Goal: Transaction & Acquisition: Purchase product/service

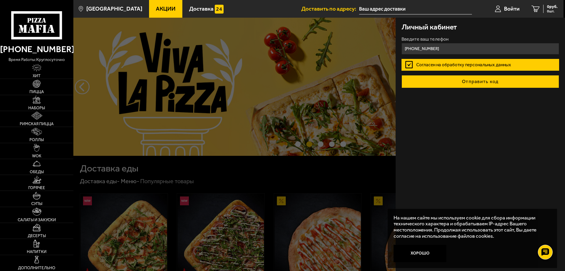
type input "[PHONE_NUMBER]"
click at [454, 82] on button "Отправить код" at bounding box center [481, 81] width 158 height 13
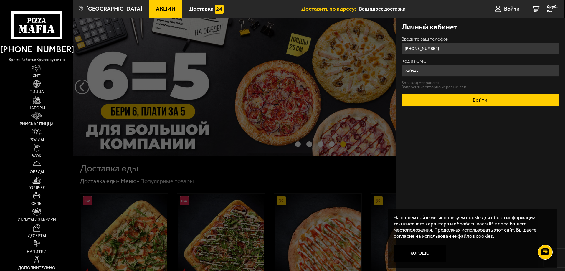
type input "740547"
click at [430, 105] on button "Войти" at bounding box center [481, 100] width 158 height 13
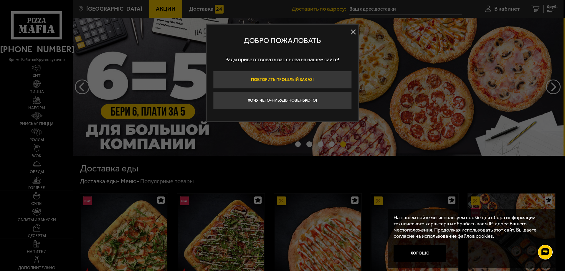
click at [314, 79] on button "Повторить прошлый заказ!" at bounding box center [282, 80] width 139 height 18
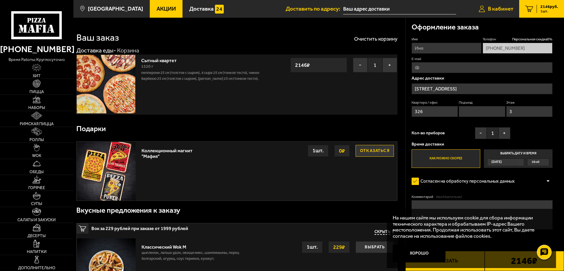
click at [493, 6] on span "В кабинет" at bounding box center [500, 9] width 25 height 6
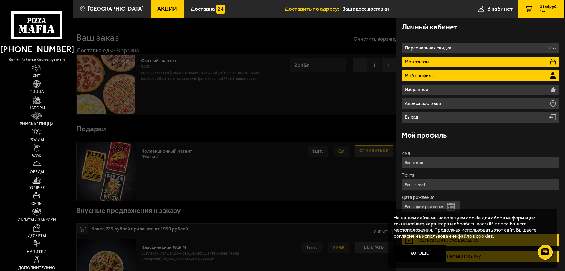
click at [419, 60] on p "Мои заказы" at bounding box center [418, 62] width 26 height 5
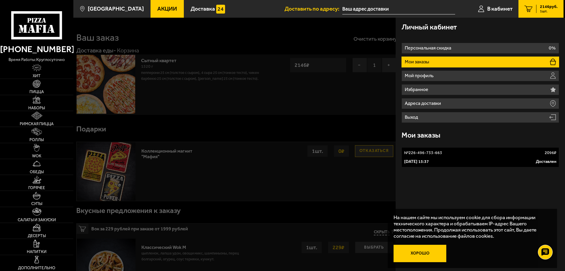
click at [420, 249] on button "Хорошо" at bounding box center [420, 254] width 53 height 18
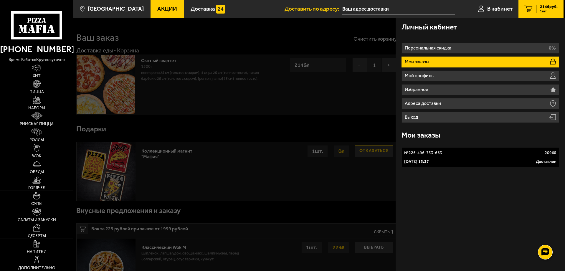
click at [420, 153] on p "№ 226-496-733-663" at bounding box center [423, 153] width 38 height 6
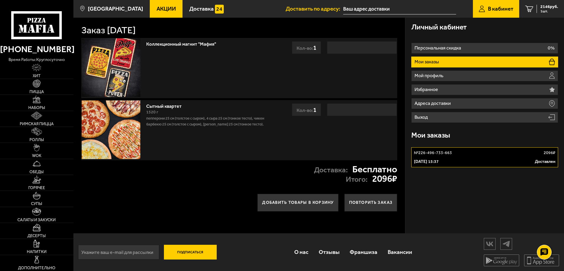
click at [486, 9] on link "В кабинет" at bounding box center [496, 9] width 46 height 18
click at [509, 8] on span "В кабинет" at bounding box center [500, 9] width 25 height 6
click at [524, 8] on link "1 2146 руб. 1 шт." at bounding box center [541, 9] width 45 height 18
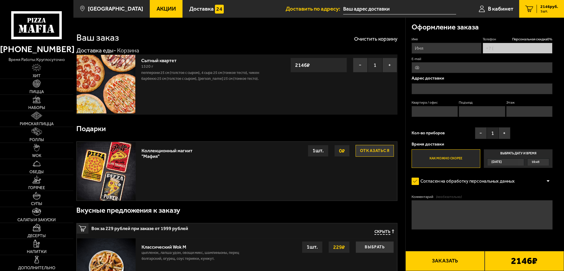
type input "[PHONE_NUMBER]"
type input "[STREET_ADDRESS]"
type input "326"
type input "3"
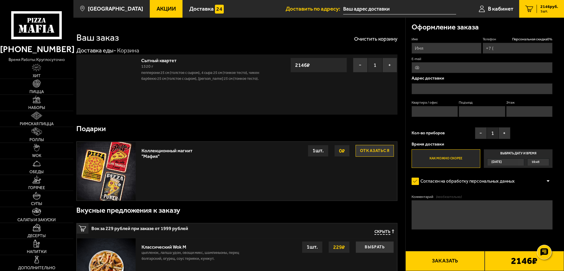
type input "[PHONE_NUMBER]"
type input "[STREET_ADDRESS]"
type input "326"
type input "3"
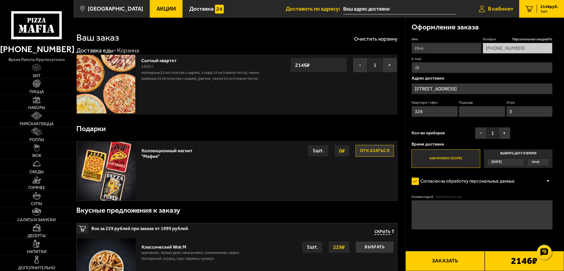
click at [501, 5] on link "В кабинет" at bounding box center [496, 9] width 46 height 18
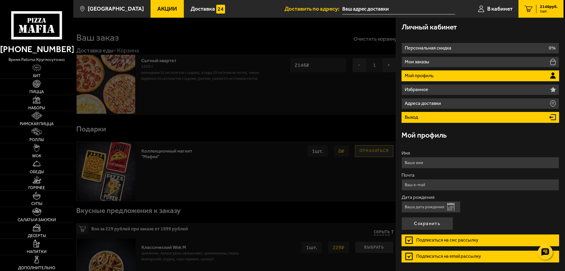
click at [430, 113] on li "Выход" at bounding box center [481, 117] width 158 height 11
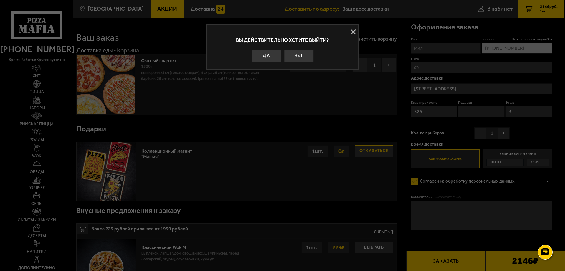
click at [259, 55] on button "Да" at bounding box center [266, 56] width 29 height 12
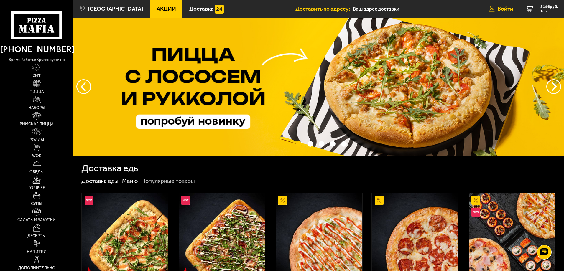
click at [506, 8] on span "Войти" at bounding box center [506, 9] width 16 height 6
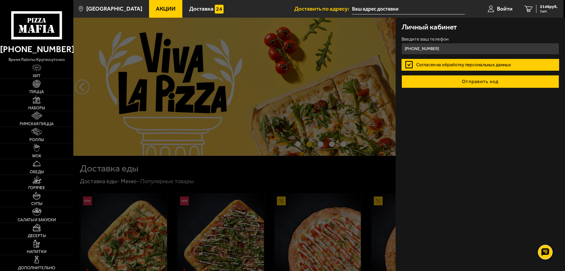
type input "+7 (911) 011-41-32"
click at [461, 87] on button "Отправить код" at bounding box center [481, 81] width 158 height 13
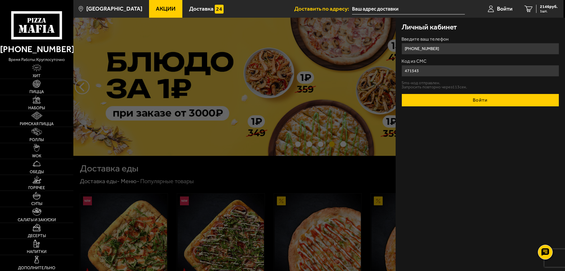
type input "471543"
click at [463, 100] on button "Войти" at bounding box center [481, 100] width 158 height 13
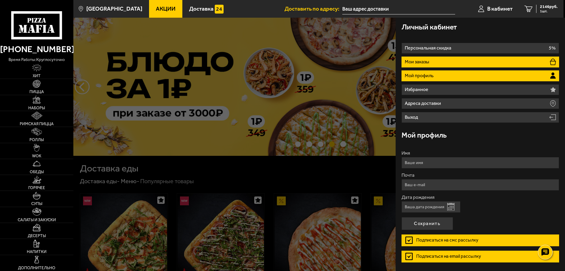
click at [425, 65] on li "Мои заказы" at bounding box center [481, 62] width 158 height 11
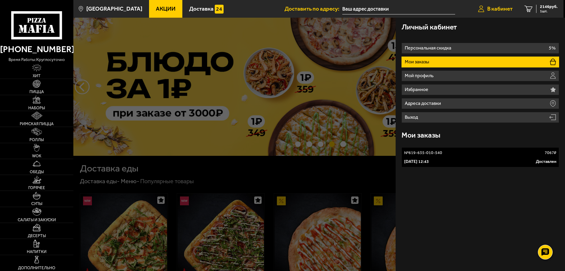
click at [493, 11] on span "В кабинет" at bounding box center [500, 9] width 25 height 6
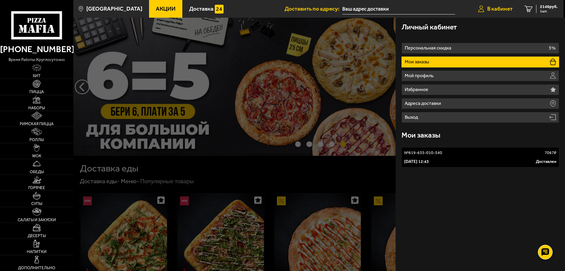
click at [506, 8] on span "В кабинет" at bounding box center [500, 9] width 25 height 6
click at [424, 121] on li "Выход" at bounding box center [481, 117] width 158 height 11
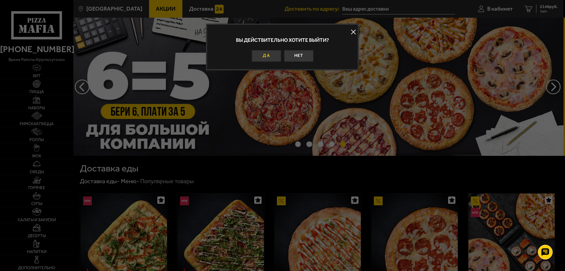
click at [264, 55] on button "Да" at bounding box center [266, 56] width 29 height 12
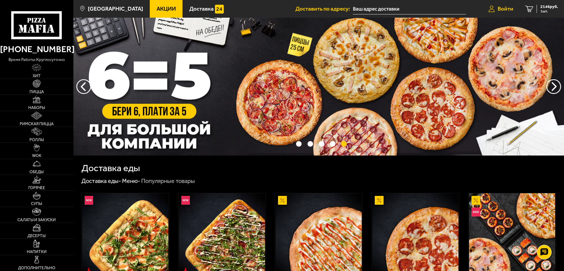
click at [505, 6] on span "Войти" at bounding box center [506, 9] width 16 height 6
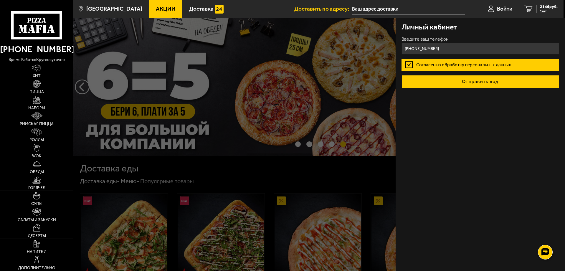
type input "[PHONE_NUMBER]"
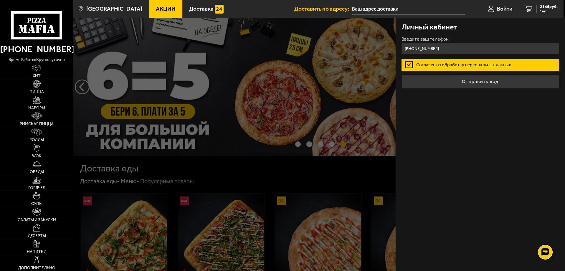
click at [438, 80] on button "Отправить код" at bounding box center [481, 81] width 158 height 13
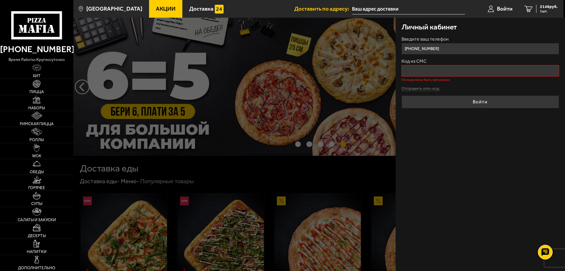
click at [429, 85] on form "Введите ваш телефон +7 (996) 759-15-00 Код из СМС Поле должно быть заполнено От…" at bounding box center [481, 73] width 158 height 72
click at [425, 75] on input "Код из СМС" at bounding box center [481, 70] width 158 height 11
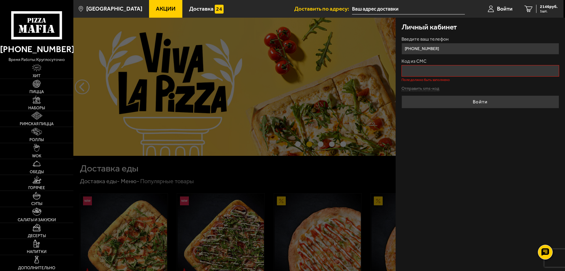
click at [434, 187] on div "Личный кабинет Введите ваш телефон +7 (996) 759-15-00 Код из СМС Поле должно бы…" at bounding box center [481, 145] width 170 height 254
drag, startPoint x: 449, startPoint y: 52, endPoint x: 390, endPoint y: 50, distance: 59.3
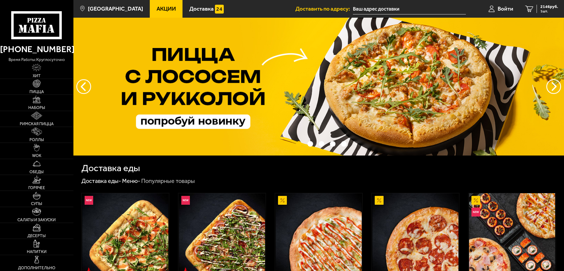
click at [509, 9] on span "Войти" at bounding box center [506, 9] width 16 height 6
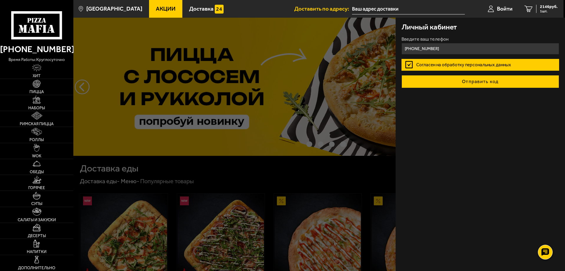
type input "[PHONE_NUMBER]"
click at [447, 76] on button "Отправить код" at bounding box center [481, 81] width 158 height 13
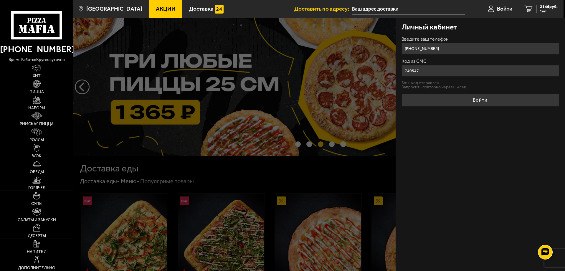
click at [402, 94] on button "Войти" at bounding box center [481, 100] width 158 height 13
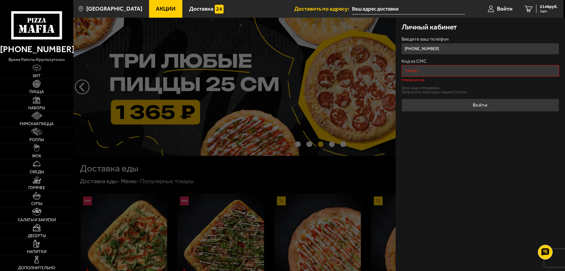
drag, startPoint x: 415, startPoint y: 70, endPoint x: 358, endPoint y: 71, distance: 56.6
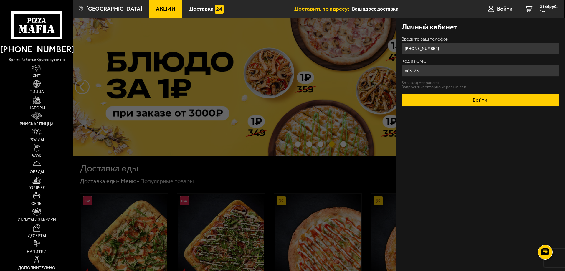
type input "605123"
click at [434, 96] on button "Войти" at bounding box center [481, 100] width 158 height 13
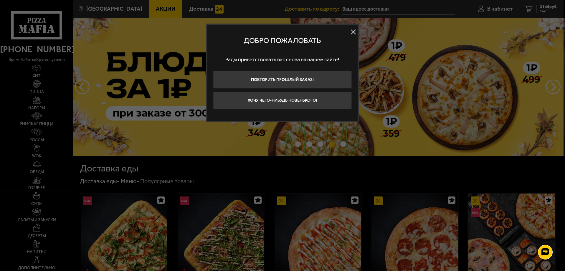
click at [355, 32] on button at bounding box center [353, 32] width 9 height 9
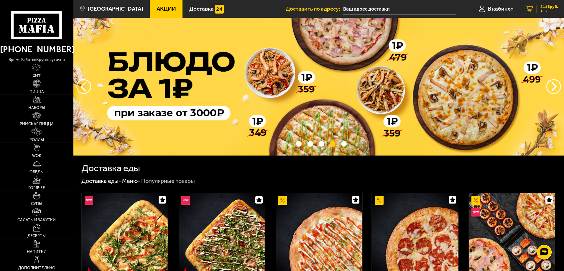
click at [550, 11] on span "1 шт." at bounding box center [549, 11] width 18 height 4
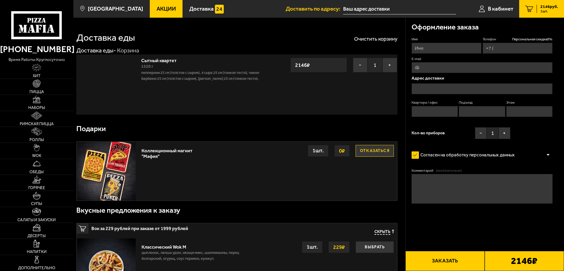
type input "[PHONE_NUMBER]"
type input "[STREET_ADDRESS]"
type input "326"
type input "3"
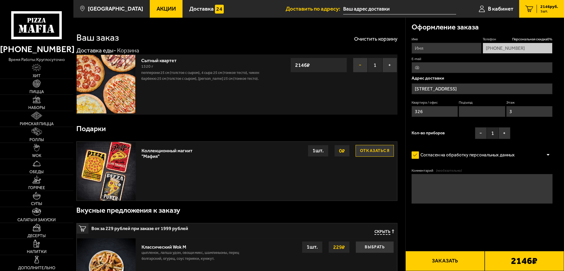
click at [357, 63] on button "−" at bounding box center [360, 65] width 15 height 15
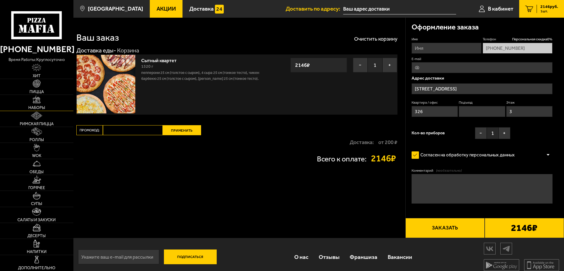
click at [36, 101] on img at bounding box center [37, 100] width 8 height 8
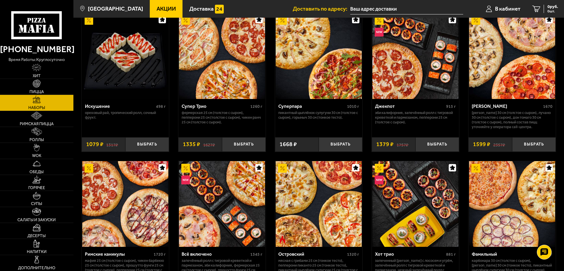
scroll to position [324, 0]
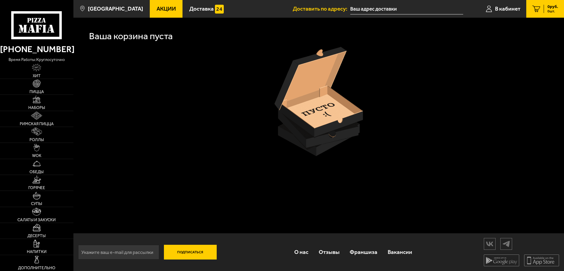
click at [37, 37] on icon at bounding box center [36, 25] width 51 height 28
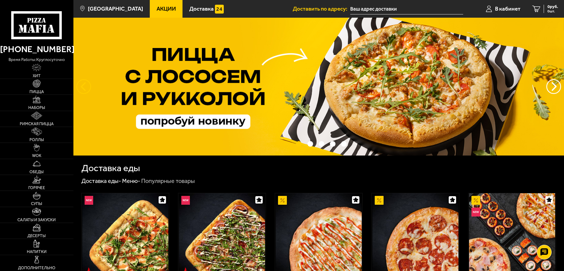
click at [85, 92] on button "следующий" at bounding box center [83, 86] width 15 height 15
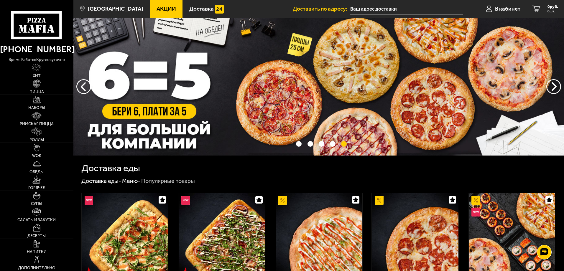
click at [140, 109] on img at bounding box center [318, 87] width 491 height 138
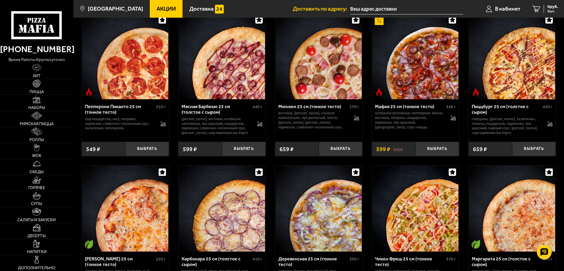
scroll to position [236, 0]
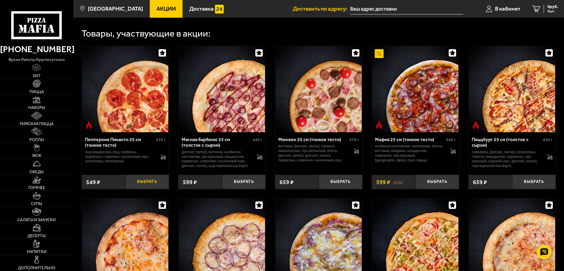
click at [135, 185] on button "Выбрать" at bounding box center [147, 182] width 44 height 14
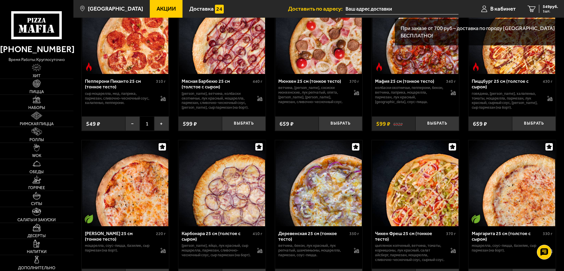
scroll to position [295, 0]
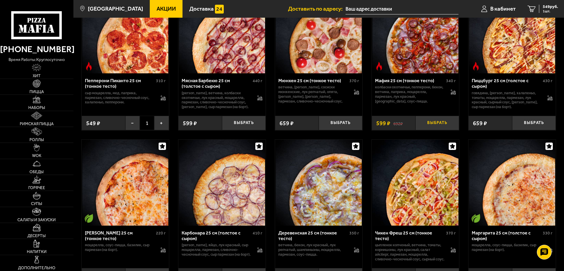
click at [434, 126] on button "Выбрать" at bounding box center [437, 123] width 44 height 14
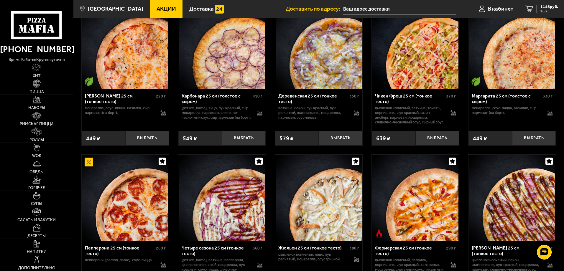
scroll to position [442, 0]
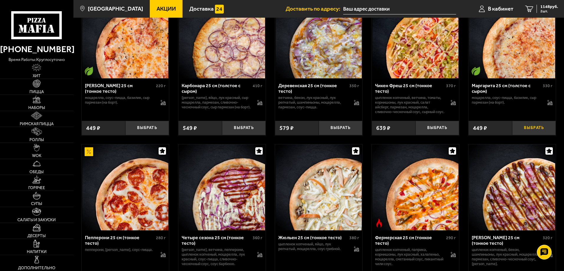
click at [534, 135] on button "Выбрать" at bounding box center [534, 128] width 44 height 14
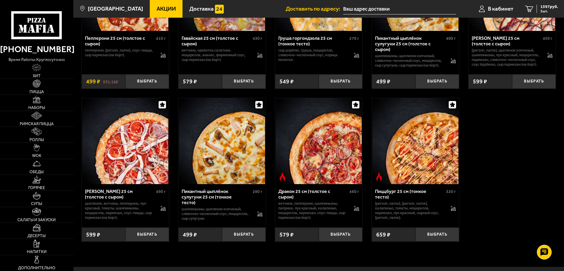
scroll to position [1275, 0]
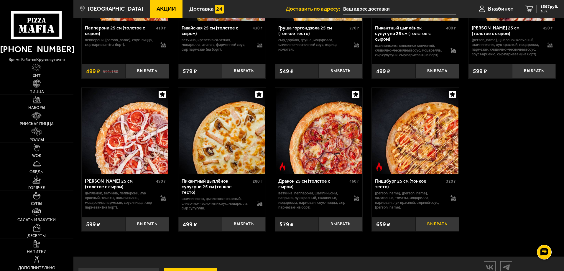
click at [449, 228] on button "Выбрать" at bounding box center [437, 224] width 44 height 14
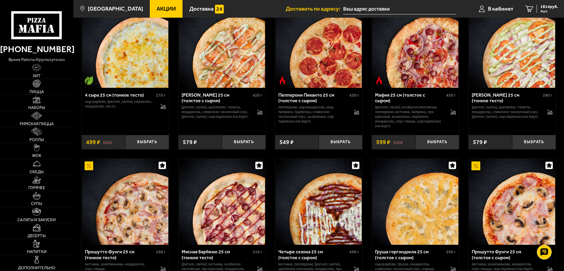
scroll to position [892, 0]
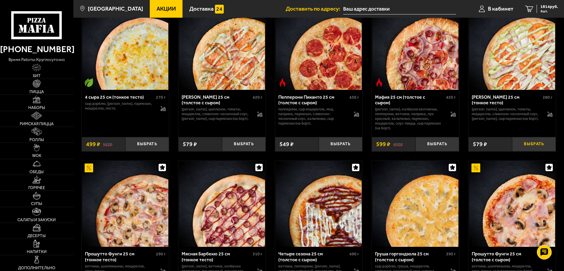
click at [527, 145] on button "Выбрать" at bounding box center [534, 144] width 44 height 14
click at [535, 9] on link "5 2473 руб. 5 шт." at bounding box center [541, 9] width 45 height 18
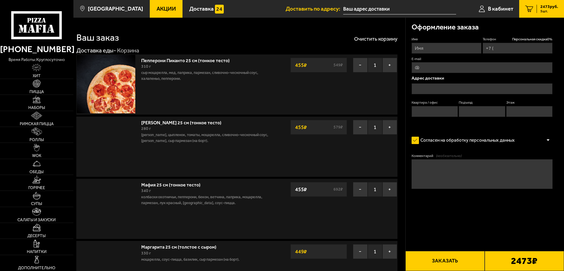
type input "[PHONE_NUMBER]"
type input "[STREET_ADDRESS]"
type input "326"
type input "3"
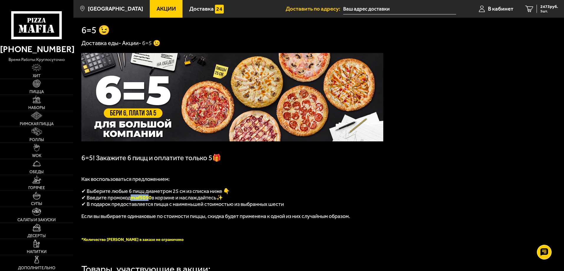
drag, startPoint x: 151, startPoint y: 200, endPoint x: 132, endPoint y: 200, distance: 18.9
click at [132, 200] on span "maf5050" at bounding box center [141, 198] width 21 height 6
copy span "maf505"
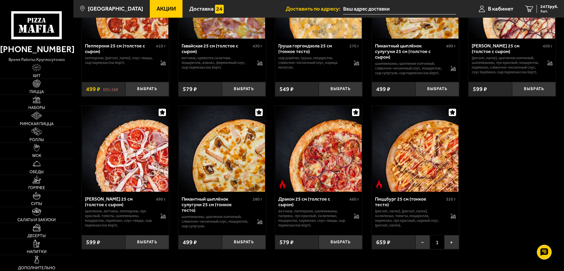
scroll to position [1268, 0]
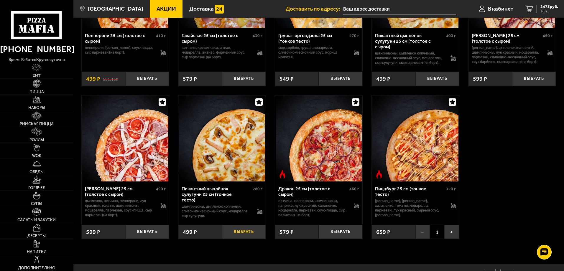
click at [243, 237] on button "Выбрать" at bounding box center [244, 232] width 44 height 14
click at [543, 9] on span "6 шт." at bounding box center [549, 11] width 18 height 4
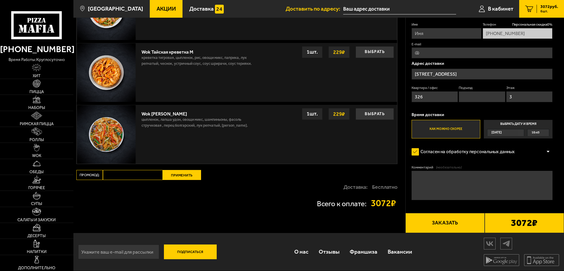
scroll to position [801, 0]
click at [147, 178] on input "Промокод:" at bounding box center [133, 175] width 60 height 10
paste input "maf505"
type input "maf5050"
click at [193, 179] on button "Применить" at bounding box center [182, 175] width 38 height 10
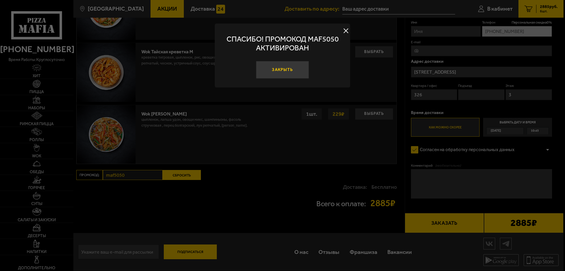
click at [278, 70] on button "Закрыть" at bounding box center [282, 70] width 53 height 18
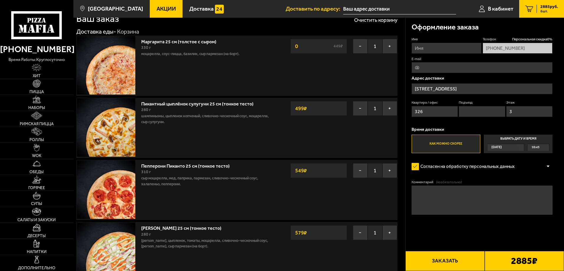
scroll to position [29, 0]
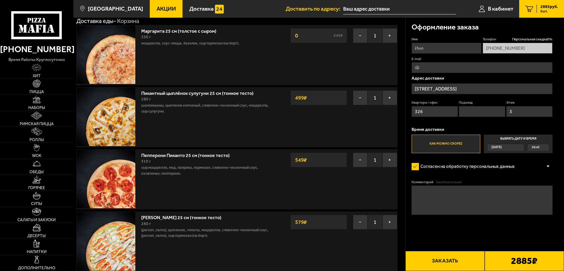
click at [527, 147] on div "10:45" at bounding box center [538, 147] width 22 height 7
click at [0, 0] on input "Выбрать дату и время [DATE] 10:45" at bounding box center [0, 0] width 0 height 0
click at [533, 146] on span "10:45" at bounding box center [536, 147] width 8 height 7
click at [0, 0] on input "Выбрать дату и время [DATE] 10:45" at bounding box center [0, 0] width 0 height 0
click at [499, 142] on label "Выбрать дату и время [DATE] 10:45" at bounding box center [518, 144] width 69 height 19
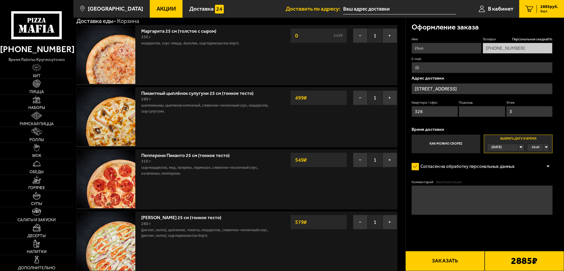
click at [518, 147] on div "[DATE]" at bounding box center [502, 147] width 31 height 7
click at [537, 150] on span "10:45" at bounding box center [536, 147] width 8 height 7
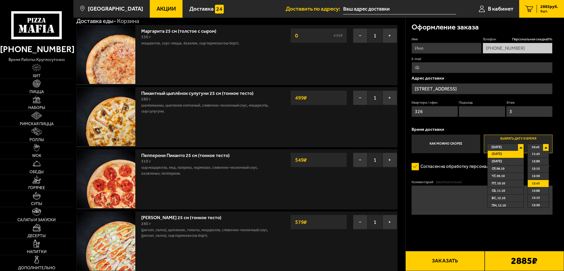
click at [538, 185] on span "12:45" at bounding box center [536, 183] width 8 height 7
click at [532, 171] on div "Согласен на обработку персональных данных" at bounding box center [482, 167] width 141 height 12
click at [555, 158] on div "Оформление заказа Имя Телефон Персональная скидка 0 % [PHONE_NUMBER] E-mail Адр…" at bounding box center [485, 134] width 159 height 232
click at [518, 147] on div "[DATE]" at bounding box center [502, 147] width 31 height 7
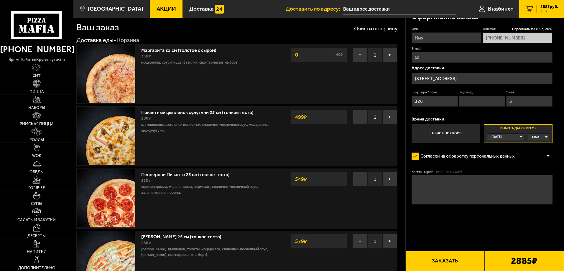
scroll to position [0, 0]
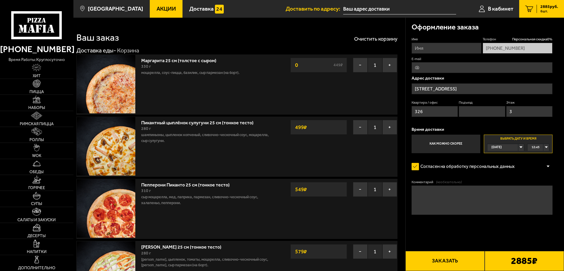
click at [455, 49] on input "Имя" at bounding box center [447, 48] width 70 height 11
type input "[PERSON_NAME]"
click at [450, 71] on input "E-mail" at bounding box center [482, 67] width 141 height 11
click at [429, 88] on input "[STREET_ADDRESS]" at bounding box center [482, 88] width 141 height 11
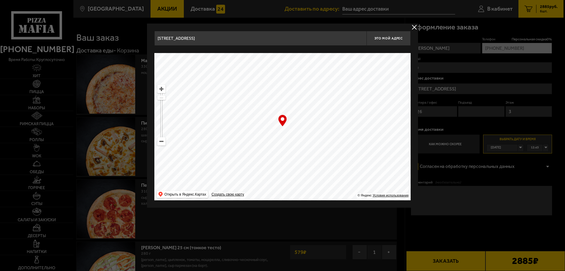
click at [414, 26] on button "delivery type" at bounding box center [414, 27] width 7 height 7
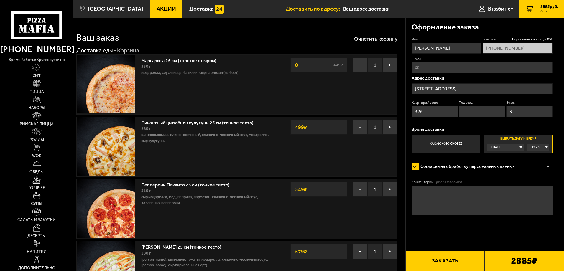
click at [434, 194] on textarea "Комментарий (необязательно)" at bounding box center [482, 200] width 141 height 29
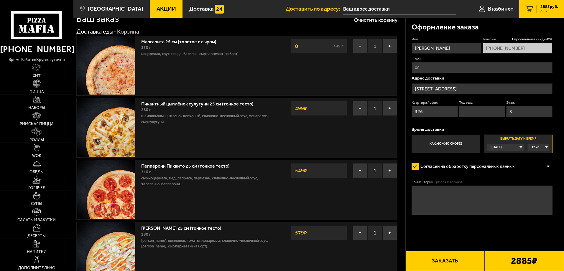
scroll to position [29, 0]
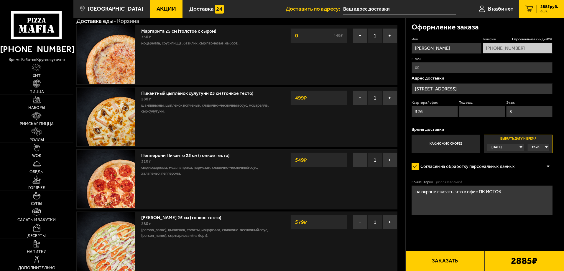
type textarea "на охране сказать, что в офис ПК ИСТОК"
click at [460, 259] on button "Заказать" at bounding box center [444, 261] width 79 height 20
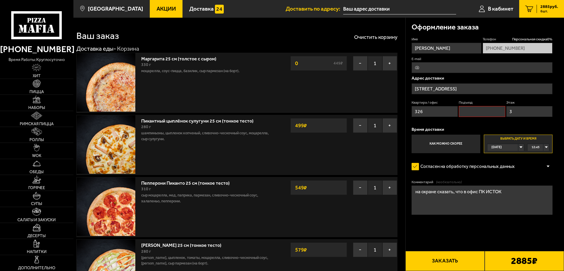
scroll to position [0, 0]
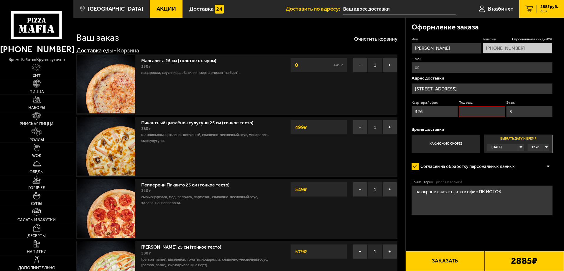
click at [468, 114] on input "Подъезд" at bounding box center [482, 111] width 46 height 11
type input "0"
click at [455, 256] on button "Заказать" at bounding box center [444, 261] width 79 height 20
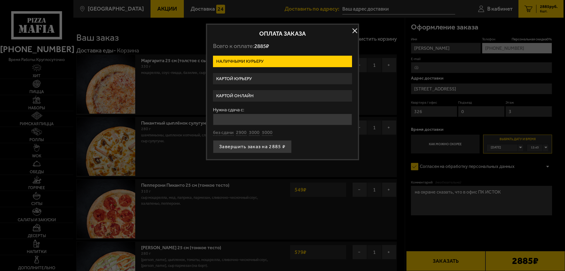
click at [249, 75] on label "Картой курьеру" at bounding box center [282, 78] width 139 height 11
click at [0, 0] on input "Картой курьеру" at bounding box center [0, 0] width 0 height 0
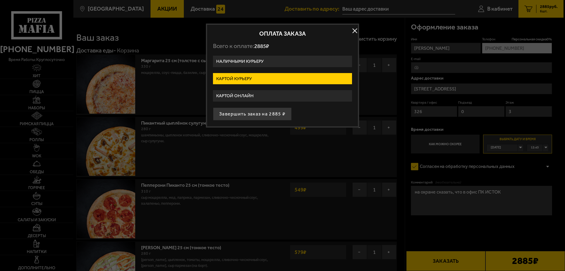
click at [256, 111] on button "Завершить заказ на 2885 ₽" at bounding box center [252, 114] width 79 height 13
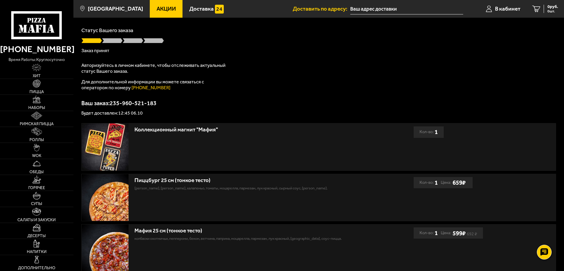
scroll to position [29, 0]
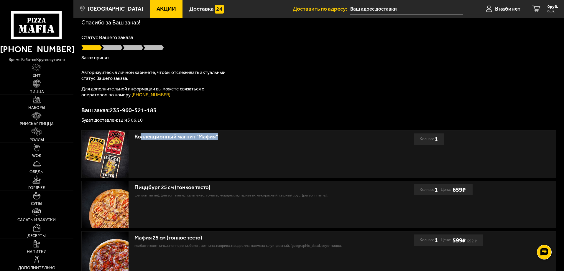
drag, startPoint x: 141, startPoint y: 135, endPoint x: 246, endPoint y: 140, distance: 105.1
click at [246, 140] on div "Коллекционный магнит "Мафия"" at bounding box center [245, 137] width 222 height 7
click at [241, 103] on div "Спасибо за Ваш заказ! Статус Вашего заказа Заказ принят Авторизуйтесь в личном …" at bounding box center [318, 70] width 475 height 103
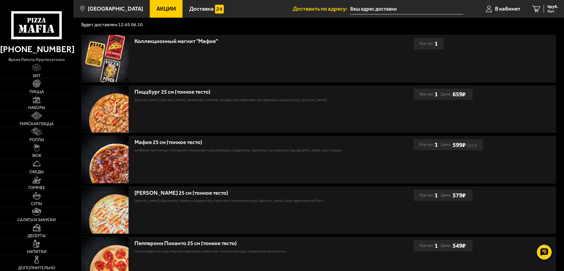
scroll to position [0, 0]
